Goal: Find specific page/section: Find specific page/section

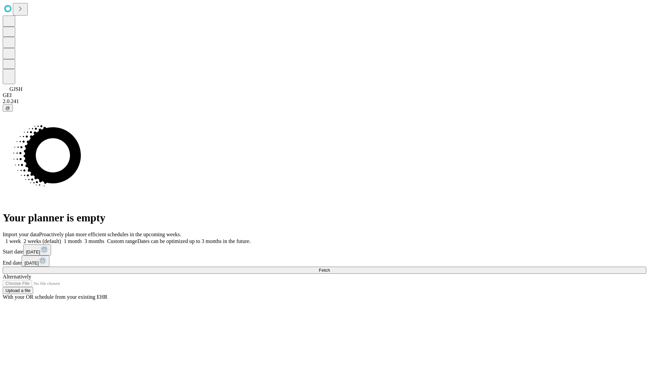
click at [330, 268] on span "Fetch" at bounding box center [324, 270] width 11 height 5
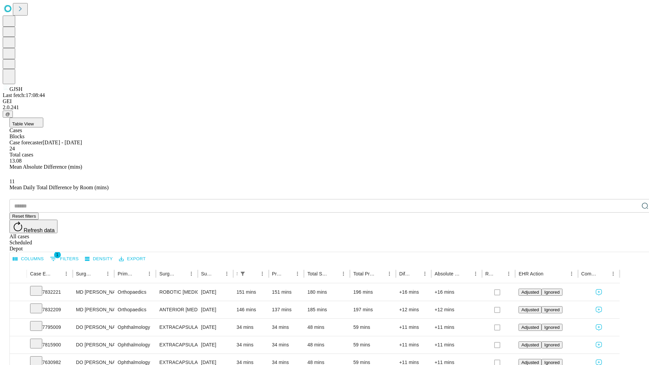
click at [631, 246] on div "Depot" at bounding box center [331, 249] width 644 height 6
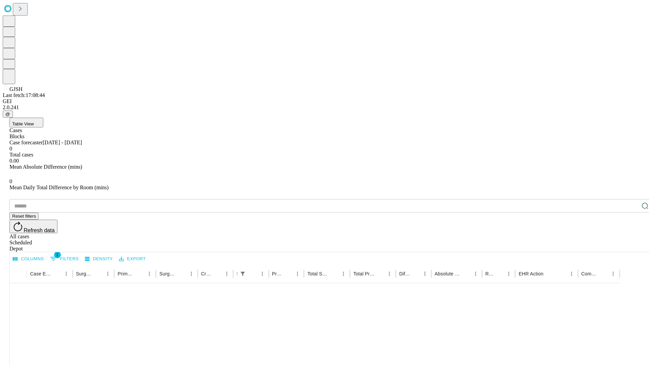
click at [576, 234] on div "All cases" at bounding box center [331, 237] width 644 height 6
